Goal: Complete application form

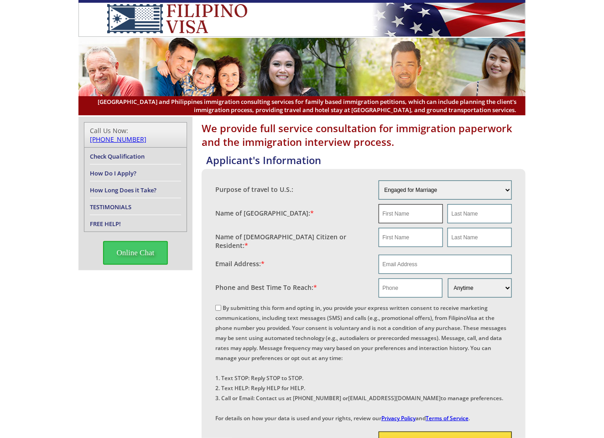
click at [401, 217] on input "text" at bounding box center [411, 213] width 64 height 19
type input "Tabir"
click at [469, 213] on input "text" at bounding box center [479, 213] width 64 height 19
type input "[PERSON_NAME]"
drag, startPoint x: 408, startPoint y: 213, endPoint x: 323, endPoint y: 215, distance: 85.3
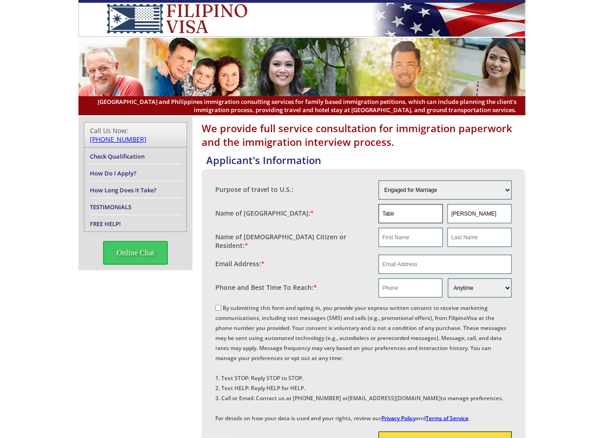
click at [323, 215] on fieldset "Name of [GEOGRAPHIC_DATA]: * [GEOGRAPHIC_DATA][PERSON_NAME]" at bounding box center [363, 214] width 297 height 24
click at [389, 236] on input "text" at bounding box center [411, 237] width 64 height 19
paste input "Tabir"
type input "Tabir"
drag, startPoint x: 478, startPoint y: 216, endPoint x: 401, endPoint y: 216, distance: 76.6
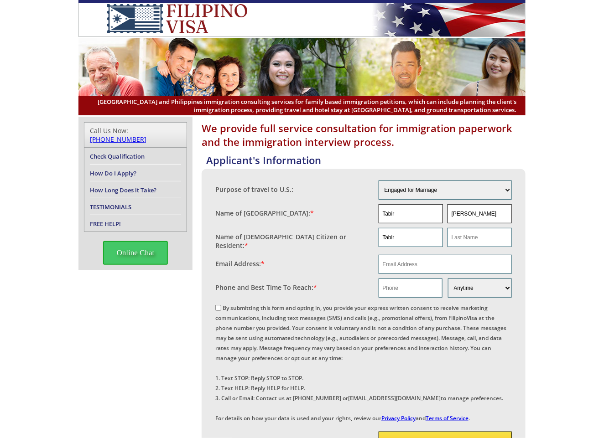
click at [401, 216] on div "[PERSON_NAME]" at bounding box center [446, 213] width 134 height 19
click at [476, 240] on input "text" at bounding box center [479, 237] width 64 height 19
paste input "[PERSON_NAME]"
type input "[PERSON_NAME]"
click at [400, 259] on input "email" at bounding box center [446, 264] width 134 height 19
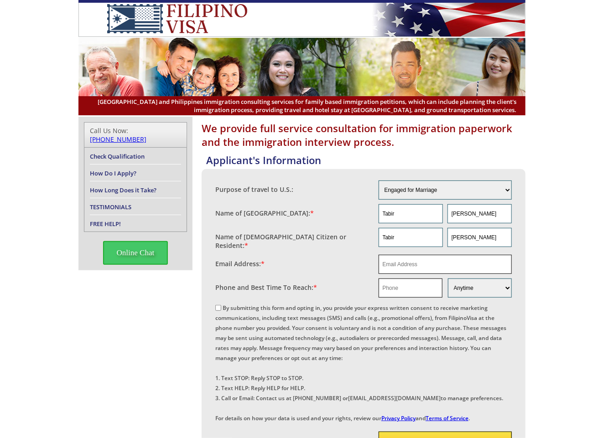
paste input "[EMAIL_ADDRESS][DOMAIN_NAME]"
type input "[EMAIL_ADDRESS][DOMAIN_NAME]"
click at [394, 285] on input "text" at bounding box center [411, 288] width 64 height 19
paste input "[PHONE_NUMBER]"
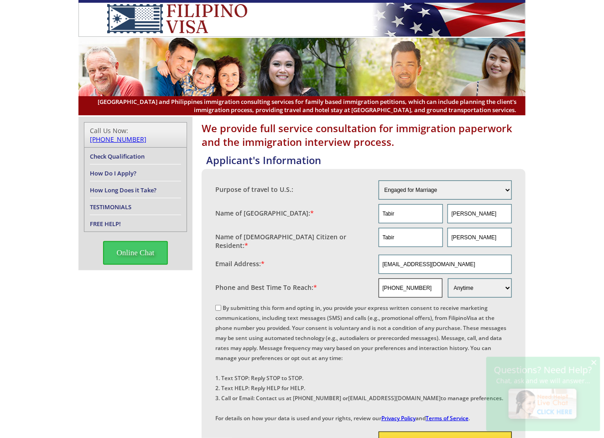
click at [392, 286] on input "[PHONE_NUMBER]" at bounding box center [411, 288] width 64 height 19
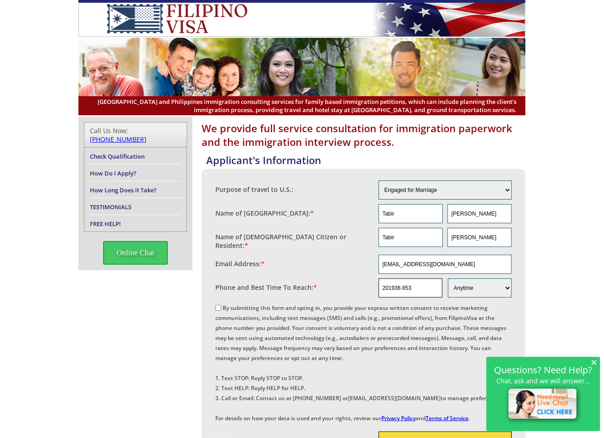
type input "201936 853"
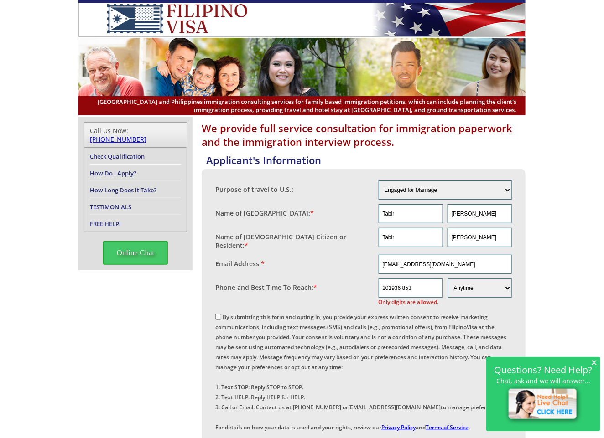
click at [215, 305] on div "Purpose of travel to U.S.: Engaged for Marriage Already Married to [DEMOGRAPHIC…" at bounding box center [363, 306] width 297 height 256
drag, startPoint x: 221, startPoint y: 311, endPoint x: 228, endPoint y: 308, distance: 7.4
click at [220, 314] on input "By submitting this form and opting in, you provide your express written consent…" at bounding box center [218, 317] width 6 height 6
checkbox input "true"
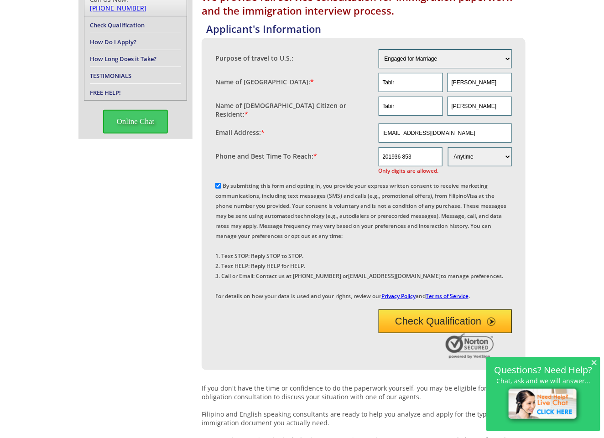
scroll to position [137, 0]
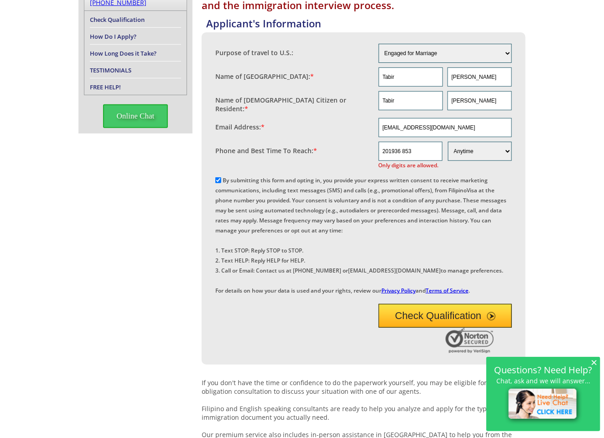
click at [411, 328] on button "Check Qualification" at bounding box center [446, 316] width 134 height 24
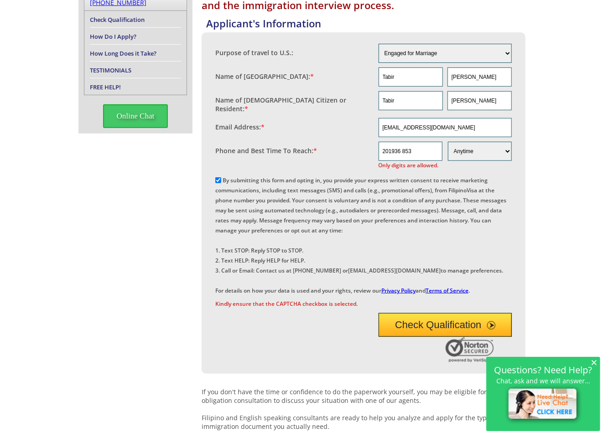
click at [412, 337] on button "Check Qualification" at bounding box center [446, 325] width 134 height 24
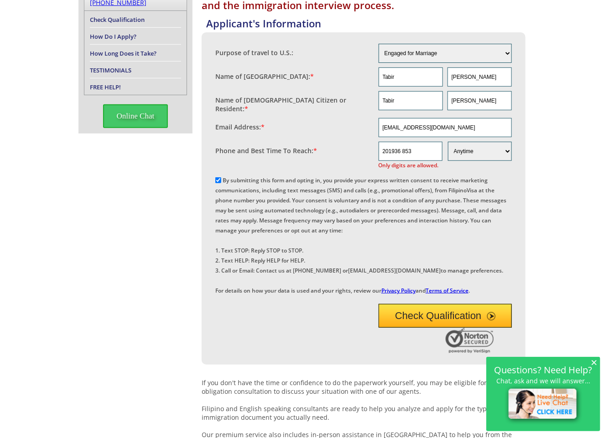
click at [530, 243] on div "We provide full service consultation for immigration paperwork and the immigrat…" at bounding box center [302, 262] width 604 height 565
click at [405, 144] on input "201936 853" at bounding box center [411, 151] width 64 height 19
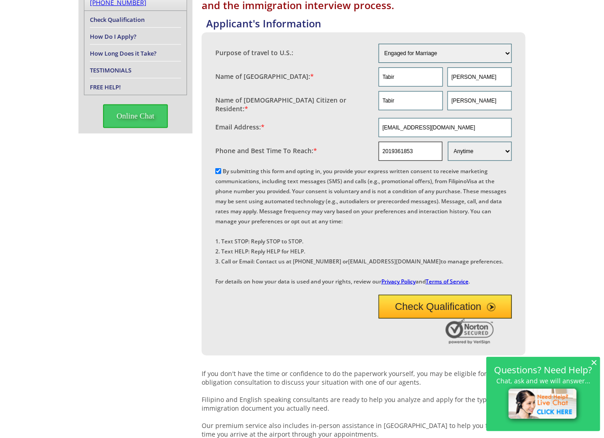
type input "2019361853"
click at [410, 319] on button "Check Qualification" at bounding box center [446, 307] width 134 height 24
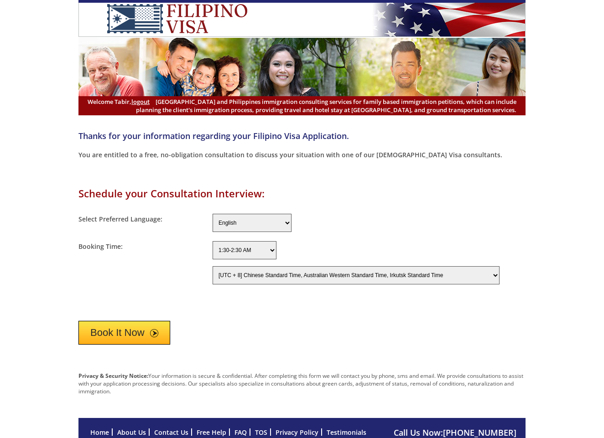
select select "-480"
click at [119, 331] on button "Book It Now" at bounding box center [124, 333] width 92 height 24
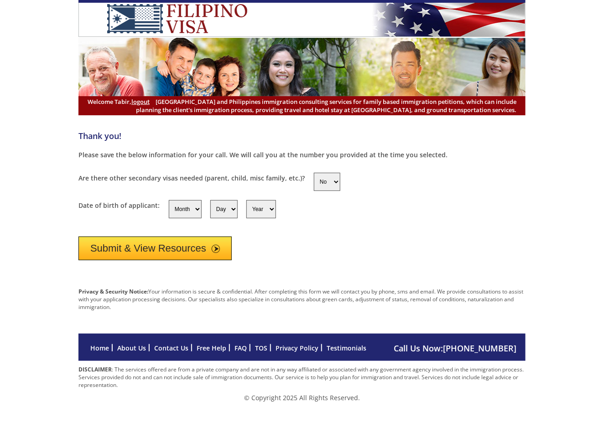
click at [131, 250] on button "Submit & View Resources" at bounding box center [154, 249] width 153 height 24
